Goal: Task Accomplishment & Management: Use online tool/utility

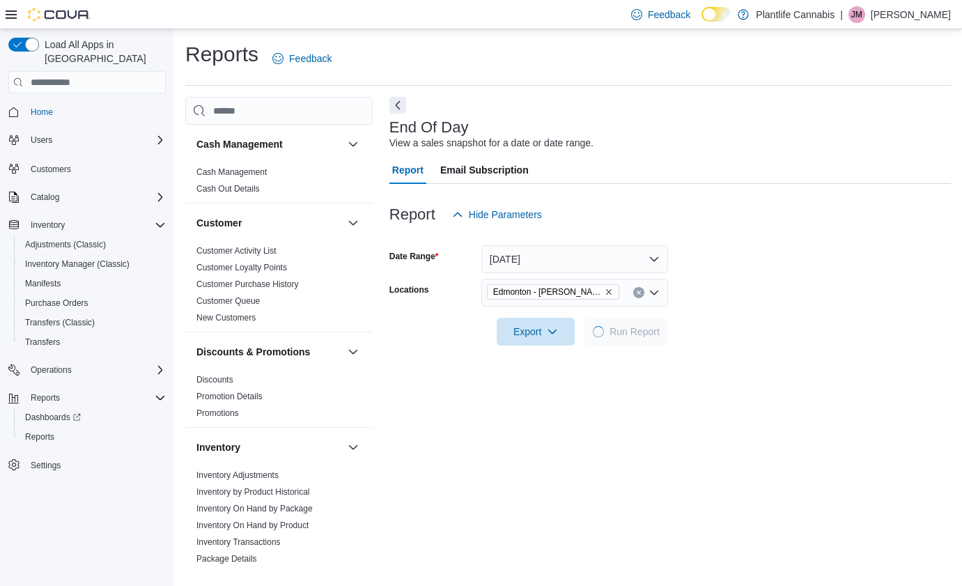
scroll to position [256, 0]
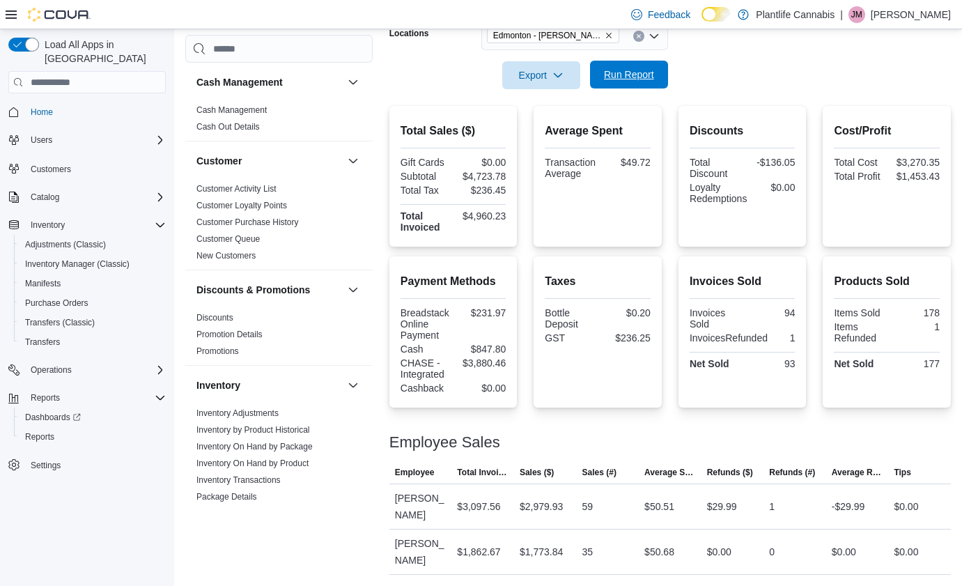
click at [630, 84] on span "Run Report" at bounding box center [628, 75] width 61 height 28
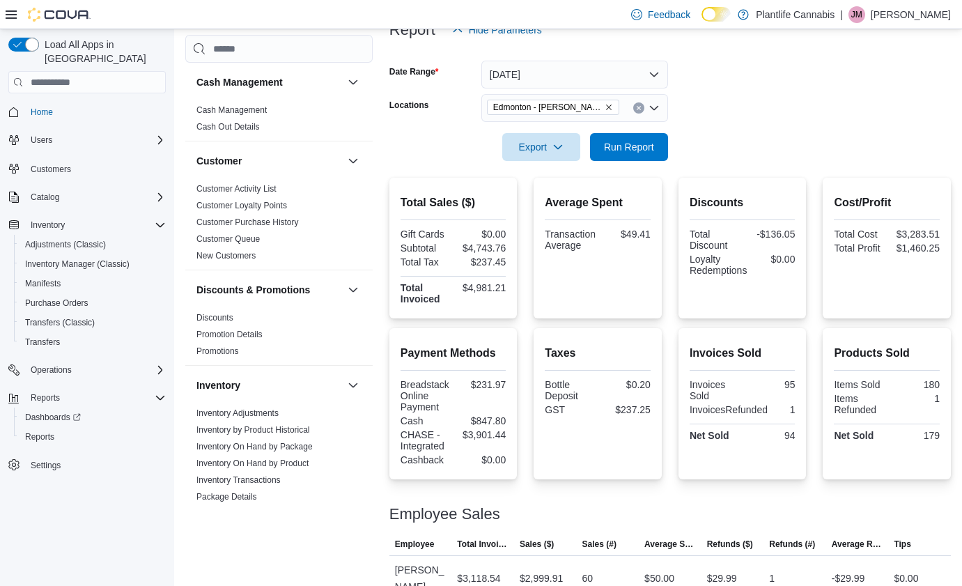
scroll to position [176, 0]
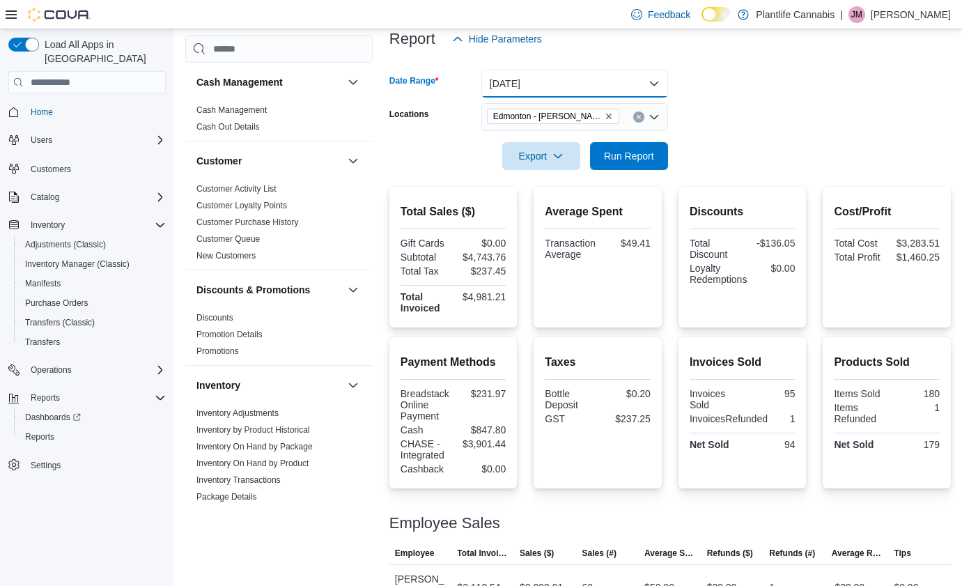
click at [566, 87] on button "[DATE]" at bounding box center [574, 84] width 187 height 28
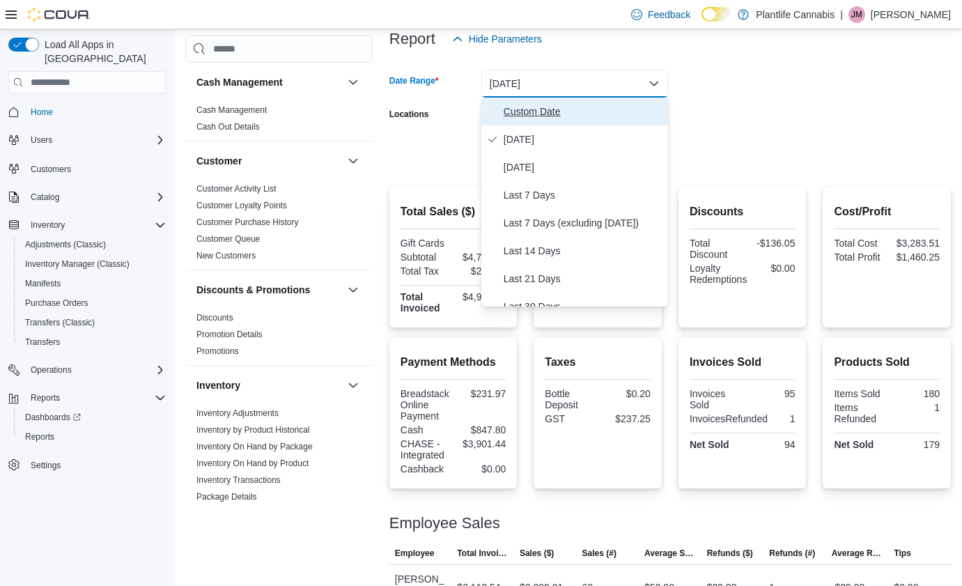
click at [537, 116] on span "Custom Date" at bounding box center [583, 111] width 159 height 17
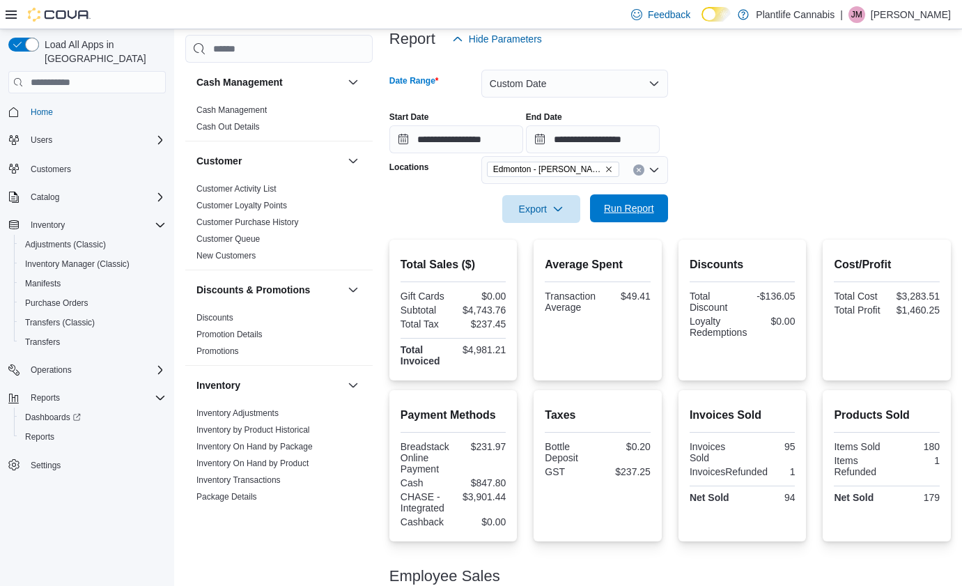
click at [615, 209] on span "Run Report" at bounding box center [629, 208] width 50 height 14
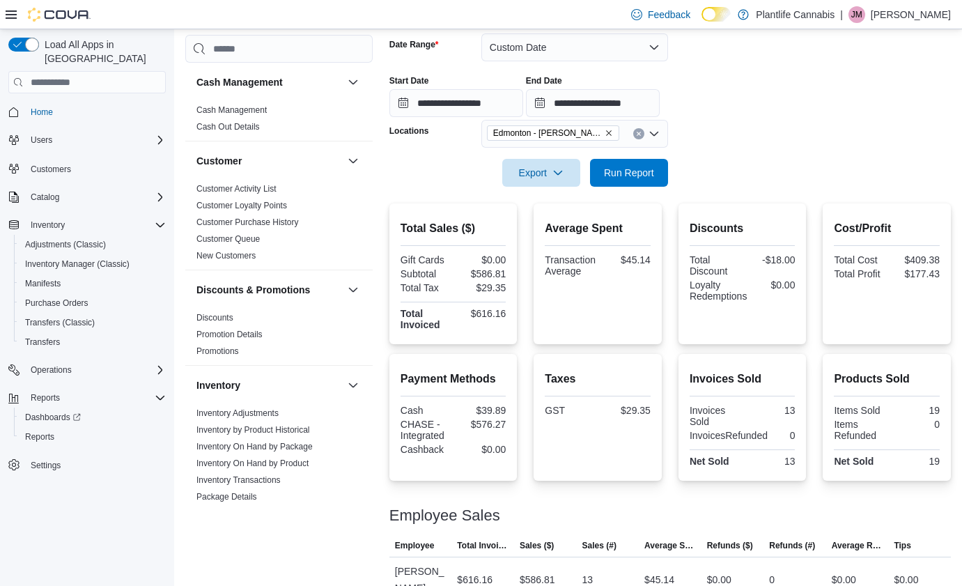
scroll to position [204, 0]
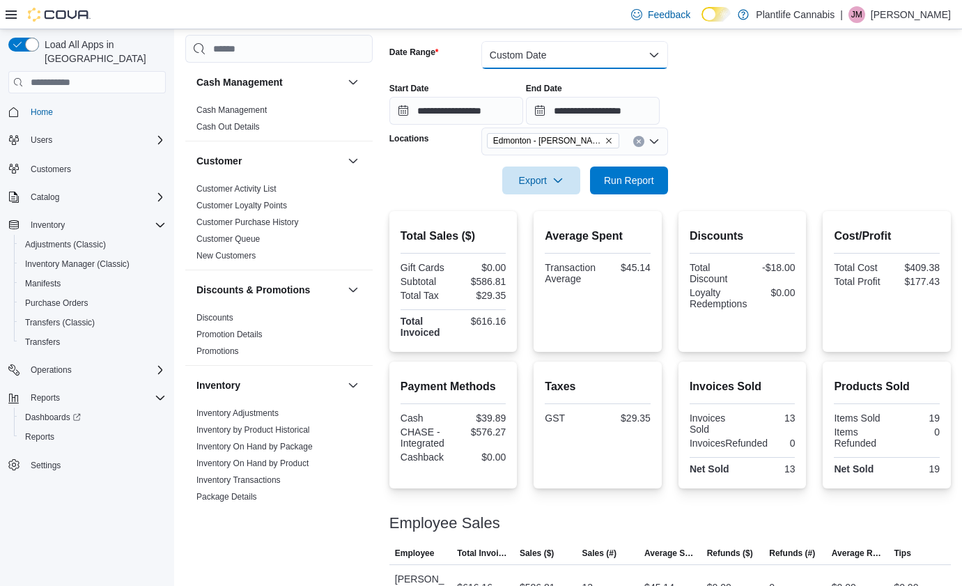
click at [582, 62] on button "Custom Date" at bounding box center [574, 55] width 187 height 28
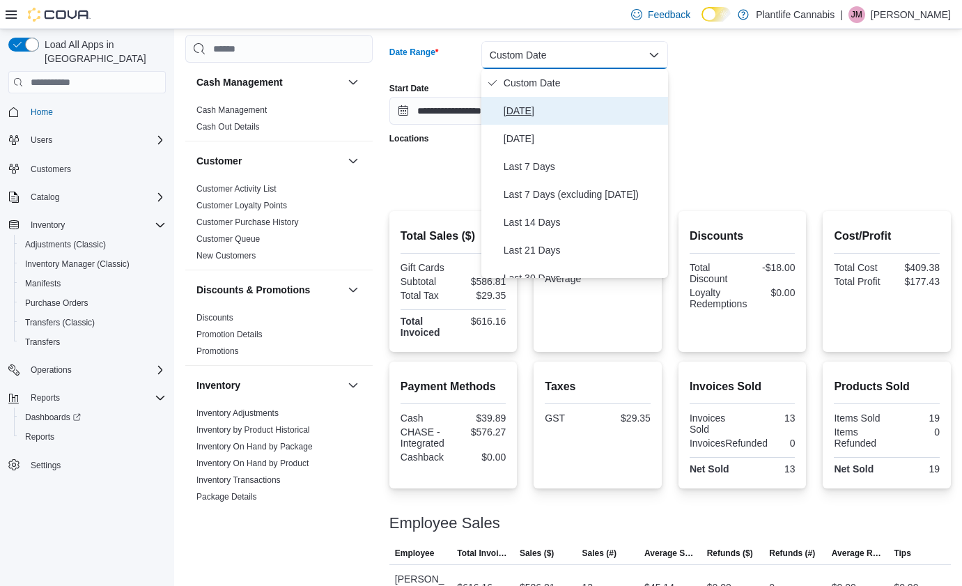
click at [552, 109] on span "[DATE]" at bounding box center [583, 110] width 159 height 17
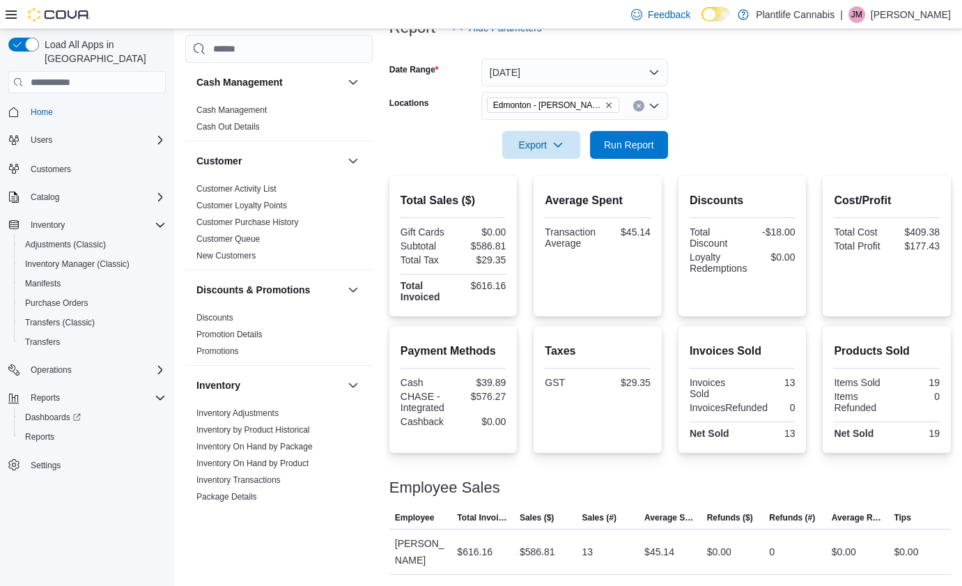
scroll to position [187, 0]
click at [614, 144] on span "Run Report" at bounding box center [629, 144] width 50 height 14
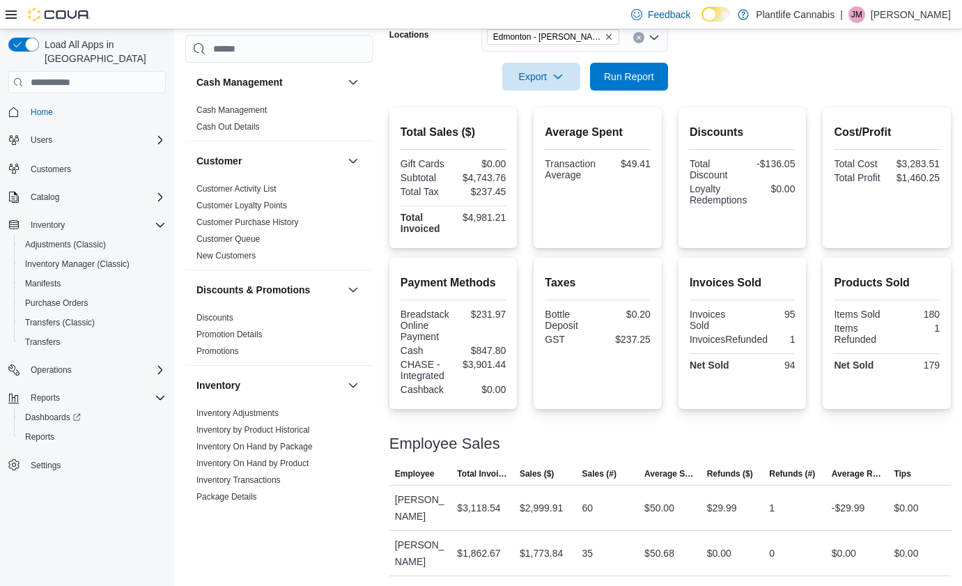
scroll to position [256, 0]
click at [650, 77] on span "Run Report" at bounding box center [629, 75] width 50 height 14
click at [627, 72] on span "Run Report" at bounding box center [629, 75] width 50 height 14
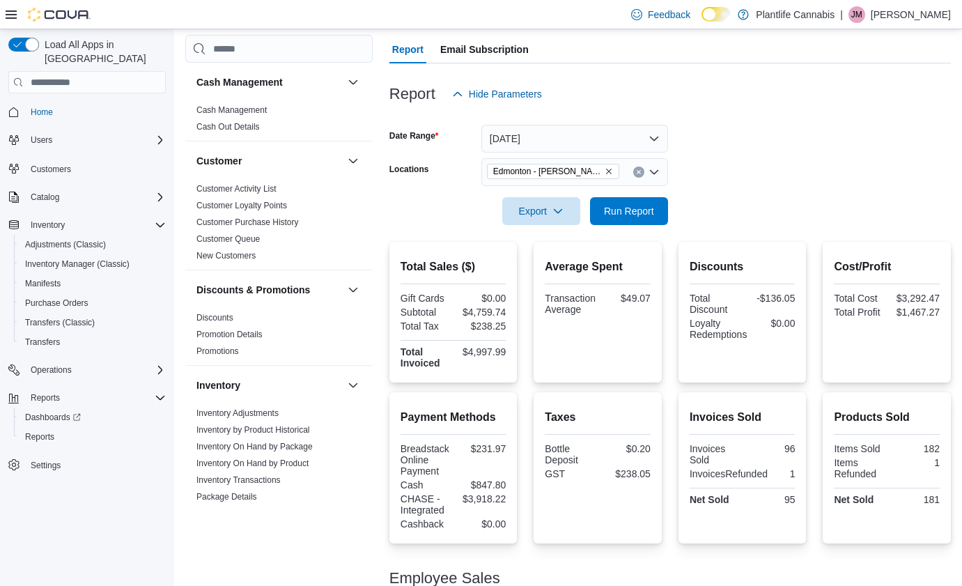
scroll to position [115, 0]
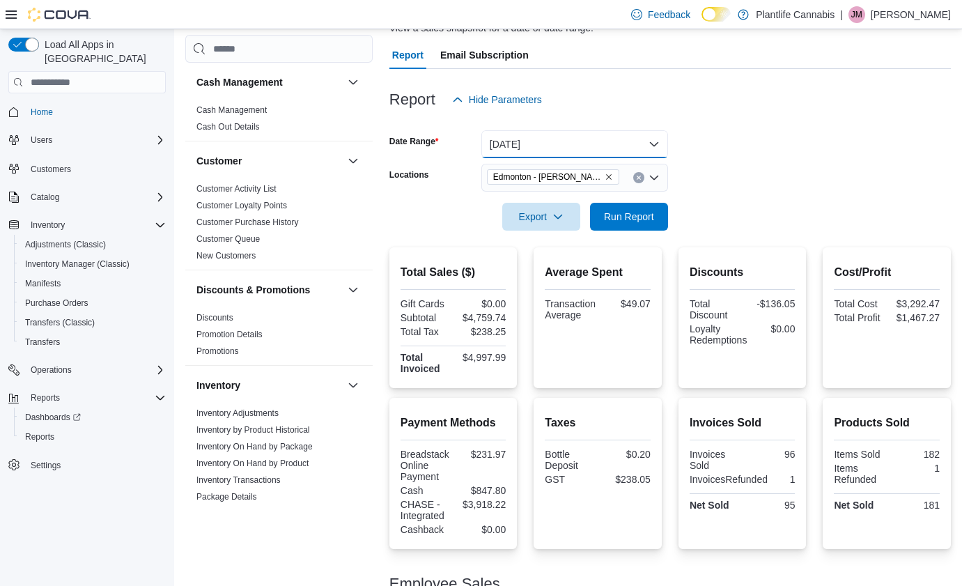
click at [550, 154] on button "[DATE]" at bounding box center [574, 144] width 187 height 28
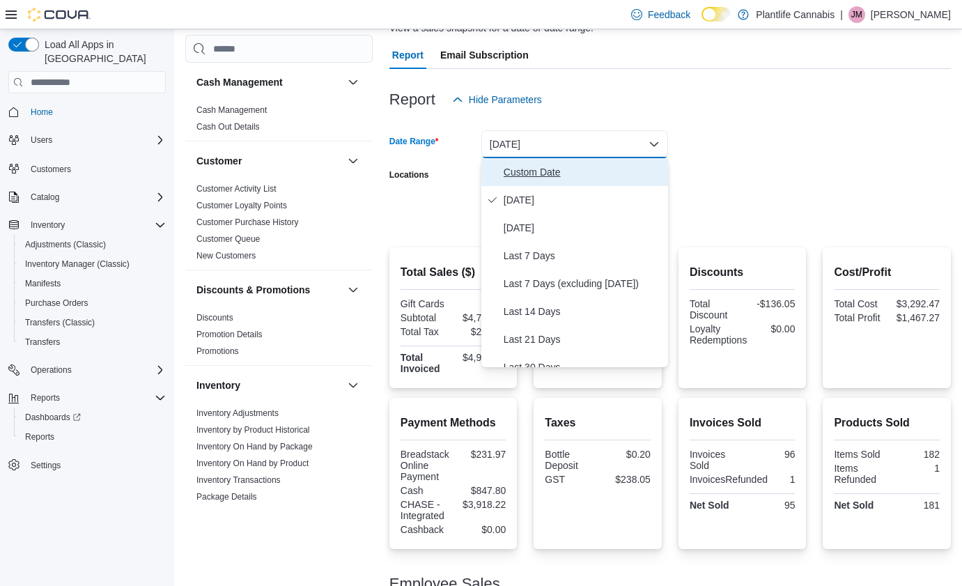
click at [550, 171] on span "Custom Date" at bounding box center [583, 172] width 159 height 17
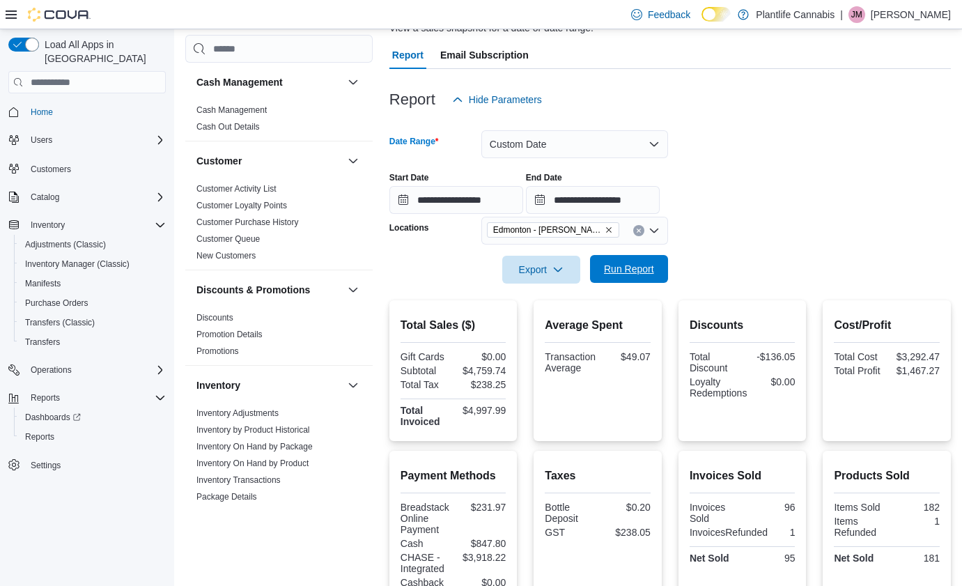
click at [638, 271] on span "Run Report" at bounding box center [629, 269] width 50 height 14
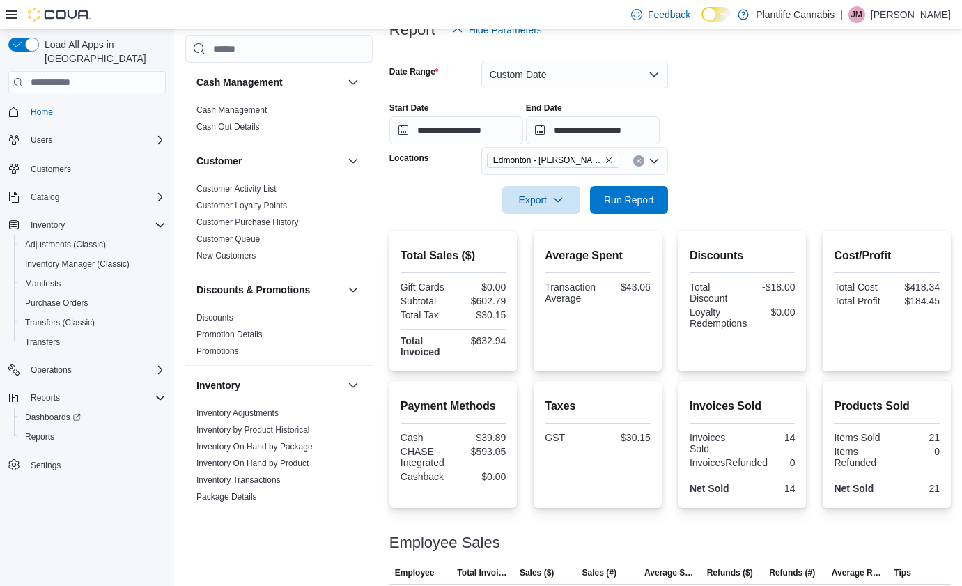
scroll to position [169, 0]
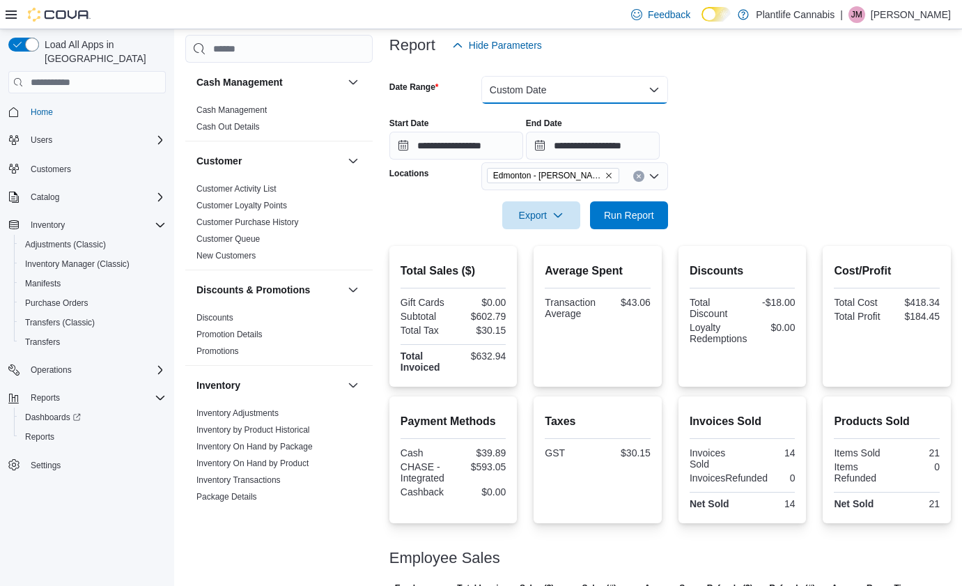
click at [555, 84] on button "Custom Date" at bounding box center [574, 90] width 187 height 28
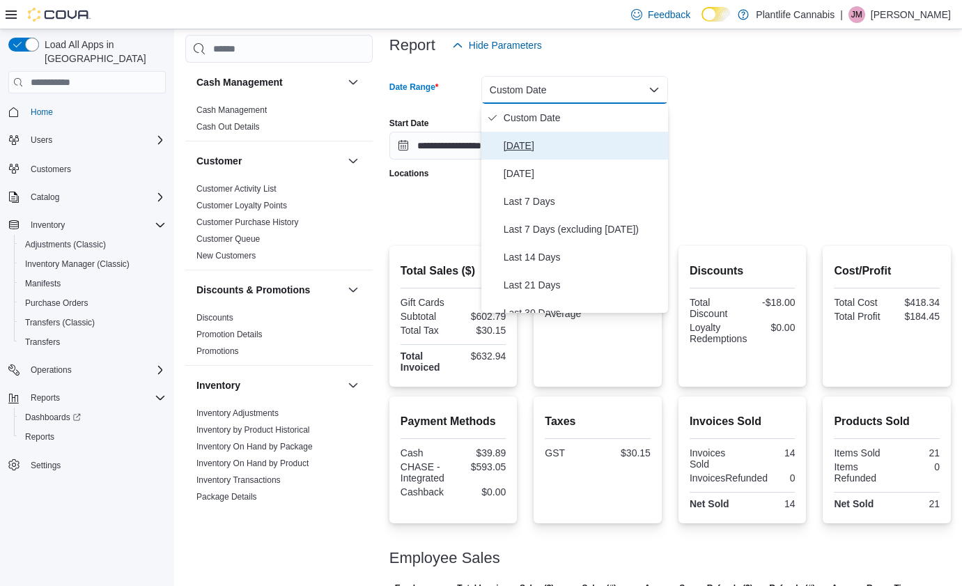
click at [536, 134] on button "[DATE]" at bounding box center [574, 146] width 187 height 28
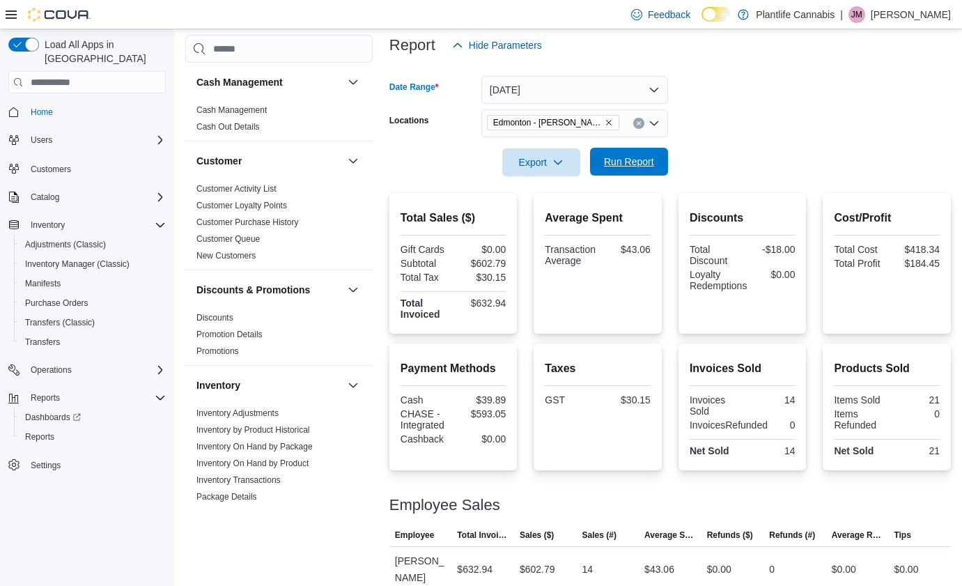
click at [617, 161] on span "Run Report" at bounding box center [629, 162] width 50 height 14
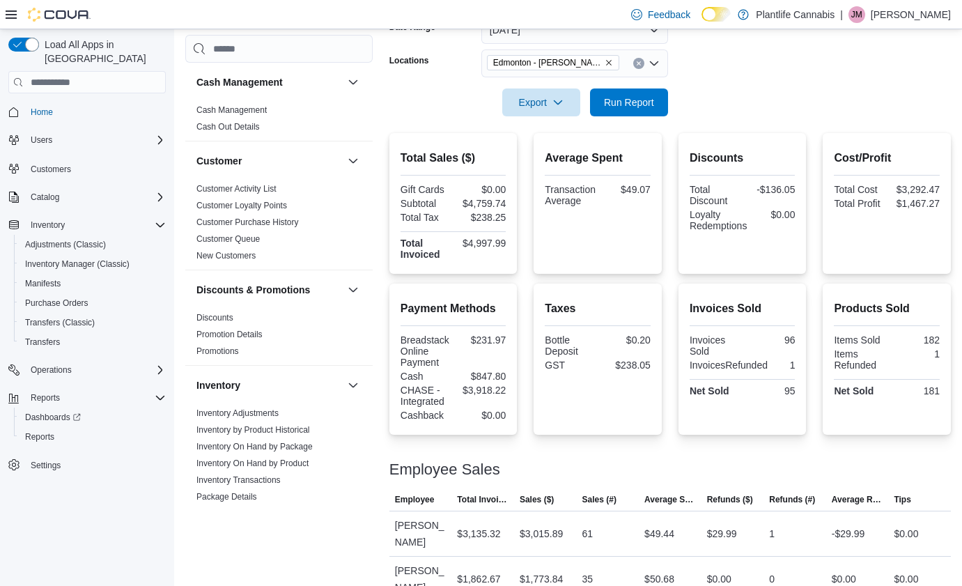
scroll to position [256, 0]
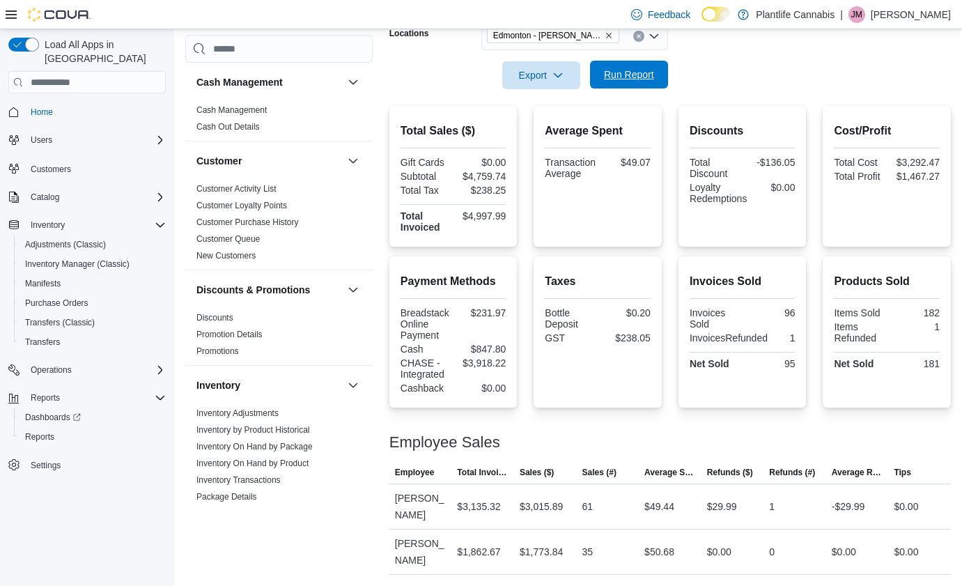
click at [646, 81] on span "Run Report" at bounding box center [629, 75] width 50 height 14
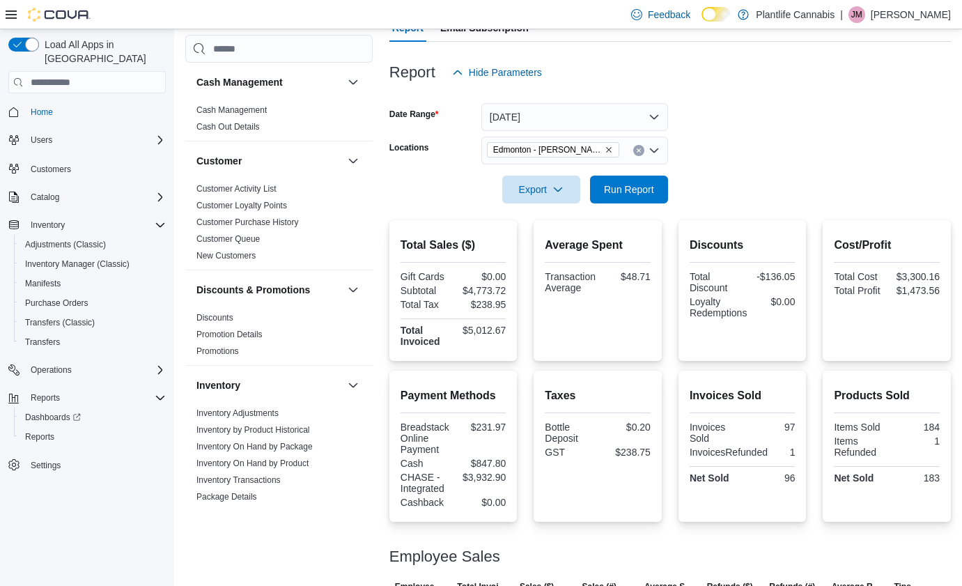
scroll to position [139, 0]
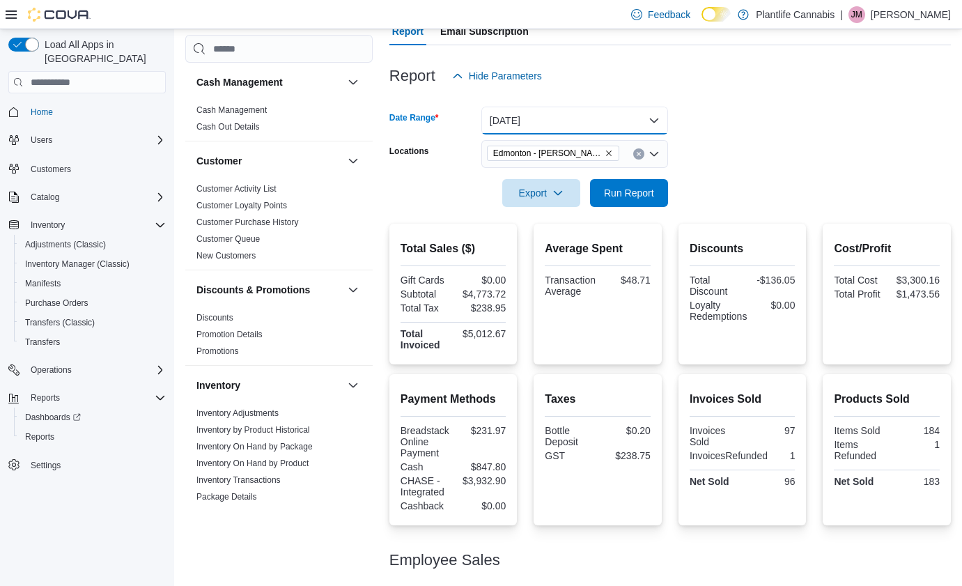
click at [584, 116] on button "[DATE]" at bounding box center [574, 121] width 187 height 28
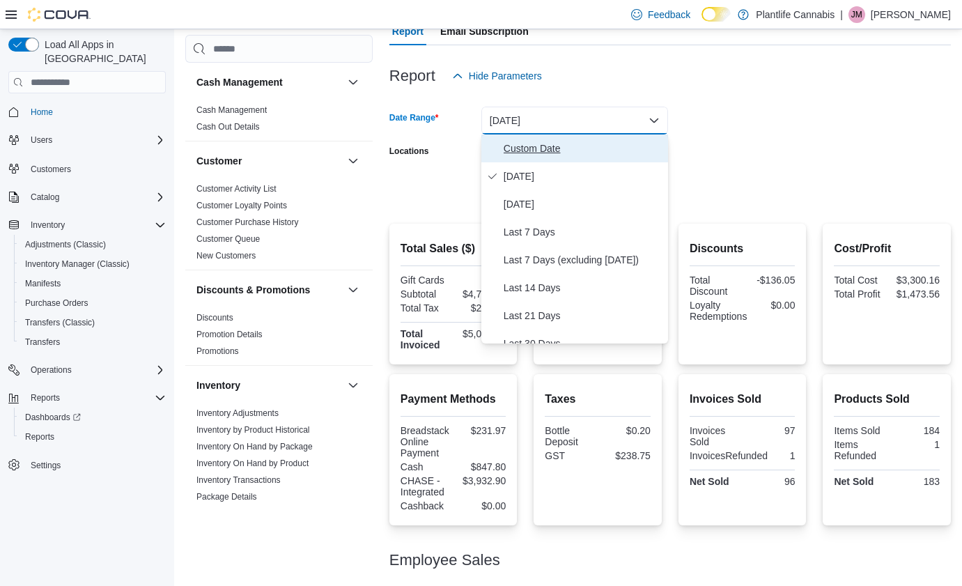
click at [553, 150] on span "Custom Date" at bounding box center [583, 148] width 159 height 17
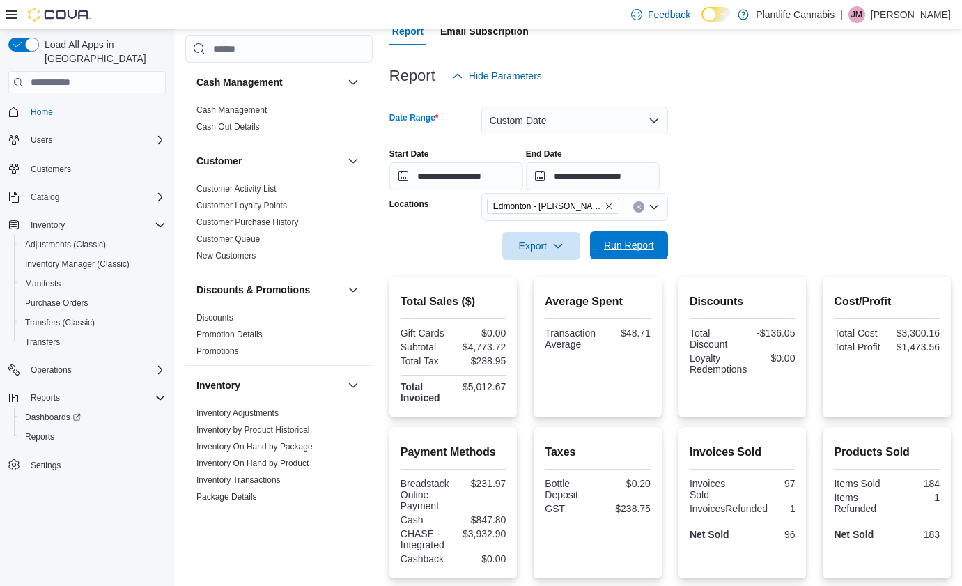
click at [619, 234] on span "Run Report" at bounding box center [628, 245] width 61 height 28
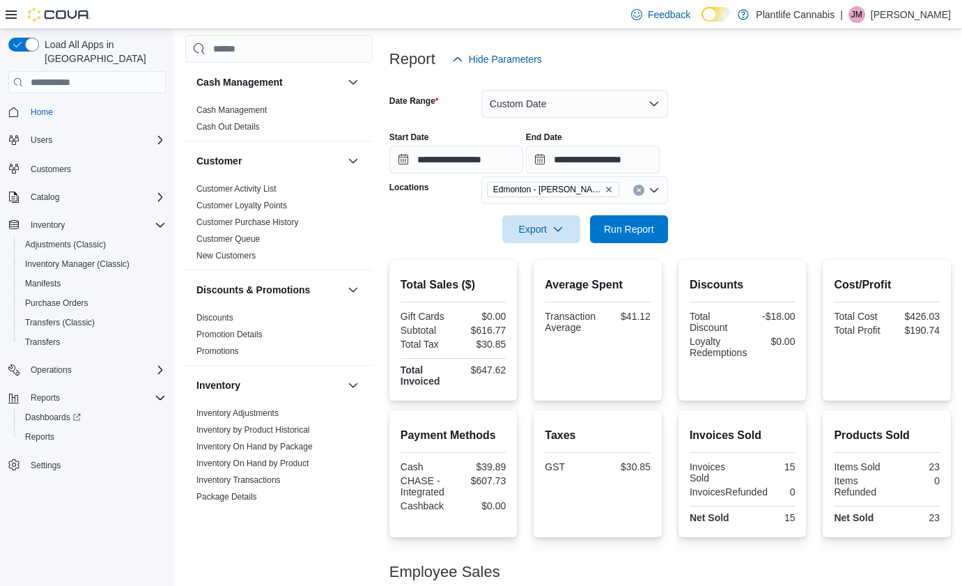
scroll to position [149, 0]
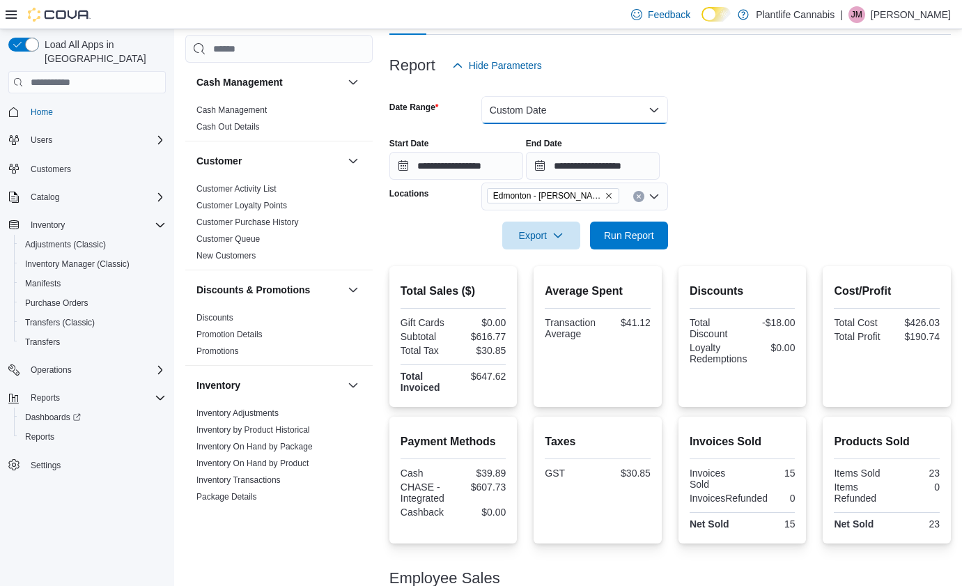
click at [524, 119] on button "Custom Date" at bounding box center [574, 110] width 187 height 28
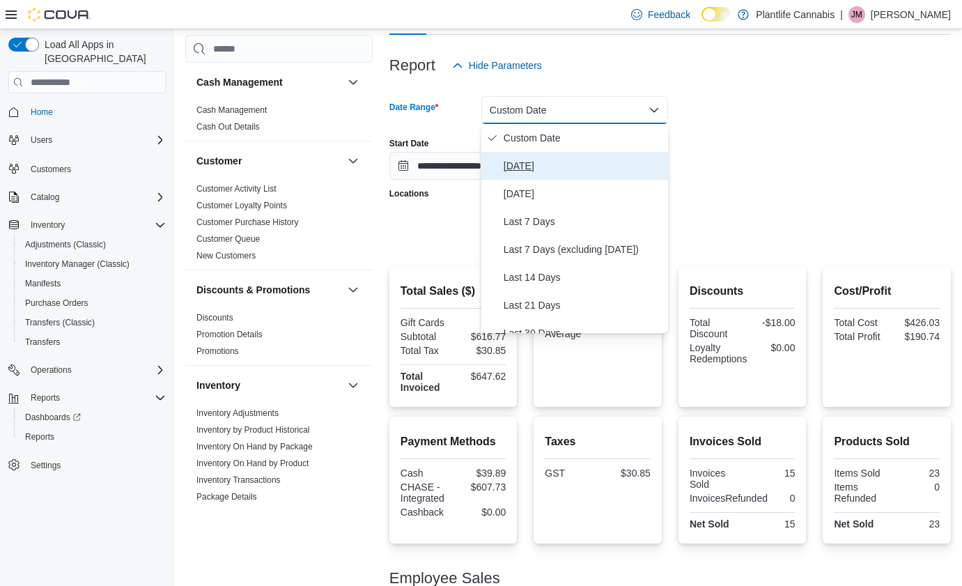
click at [524, 164] on span "[DATE]" at bounding box center [583, 165] width 159 height 17
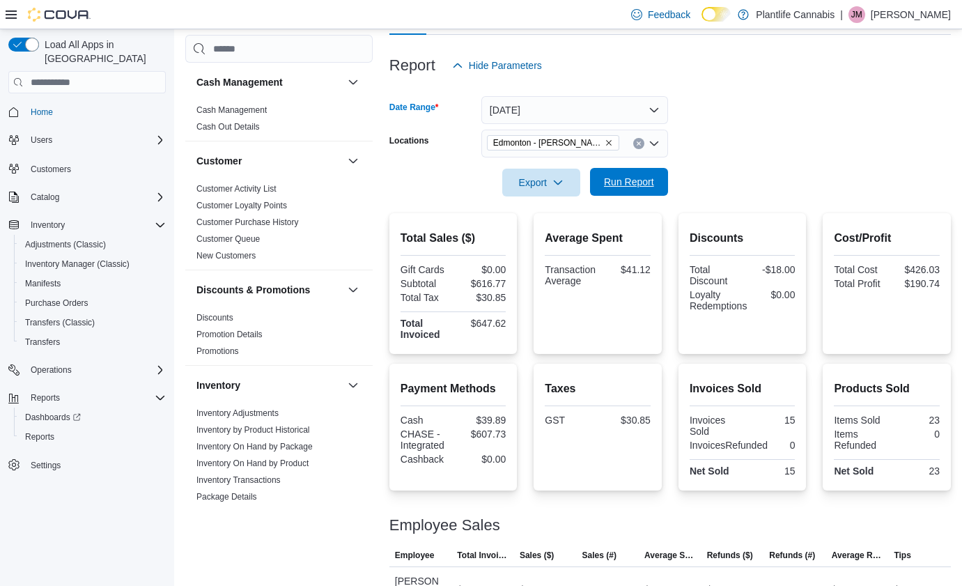
click at [619, 191] on span "Run Report" at bounding box center [628, 182] width 61 height 28
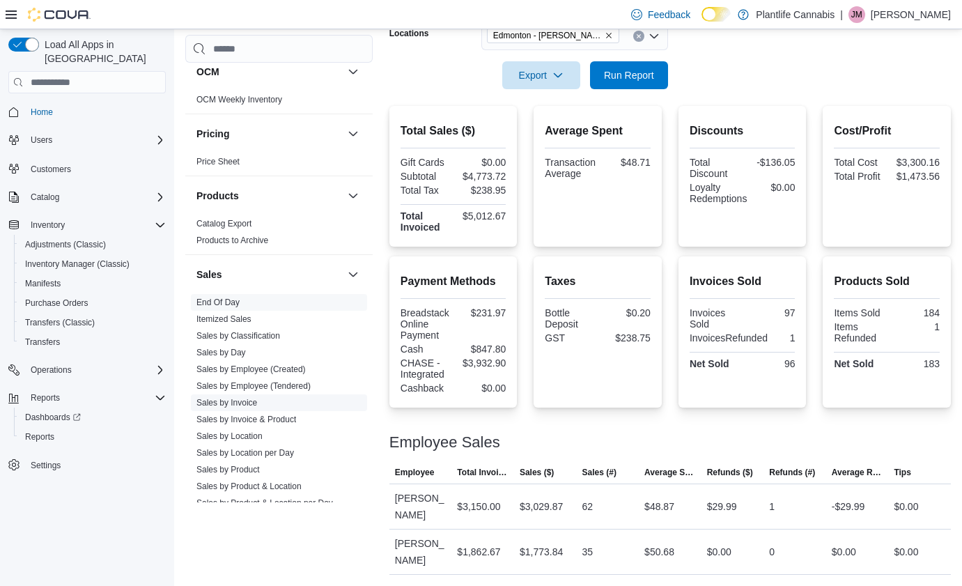
scroll to position [628, 0]
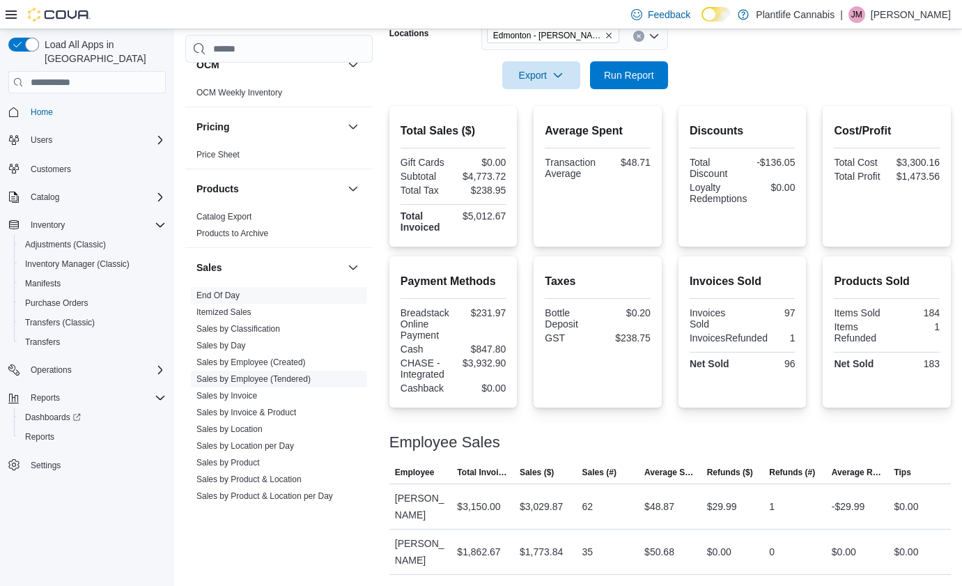
click at [265, 380] on link "Sales by Employee (Tendered)" at bounding box center [253, 379] width 114 height 10
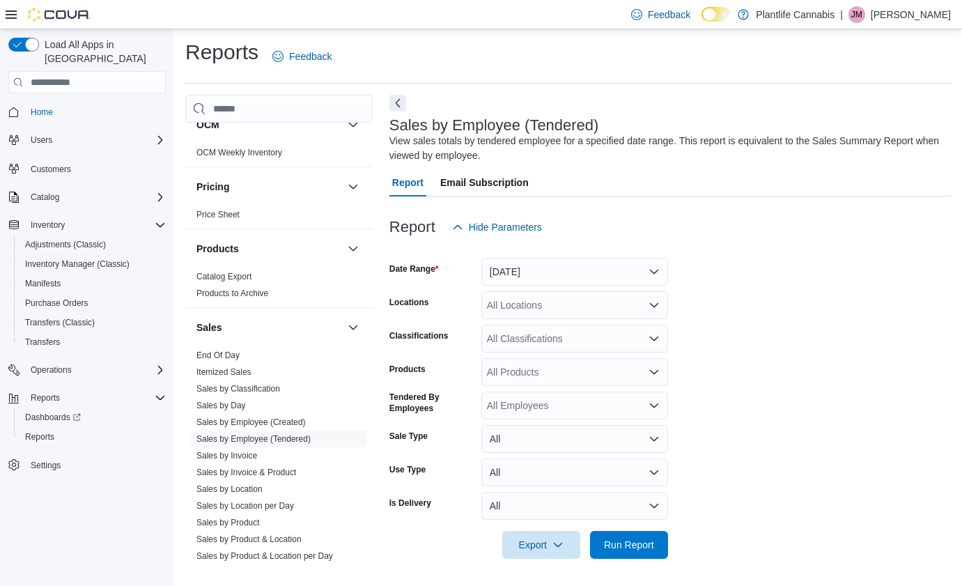
scroll to position [3, 0]
click at [563, 273] on button "[DATE]" at bounding box center [574, 271] width 187 height 28
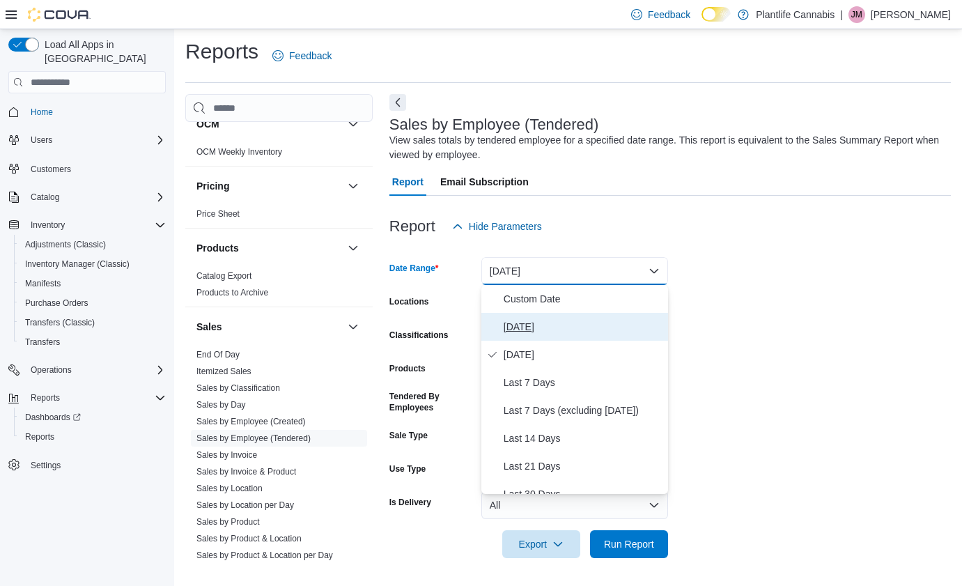
click at [545, 333] on span "[DATE]" at bounding box center [583, 326] width 159 height 17
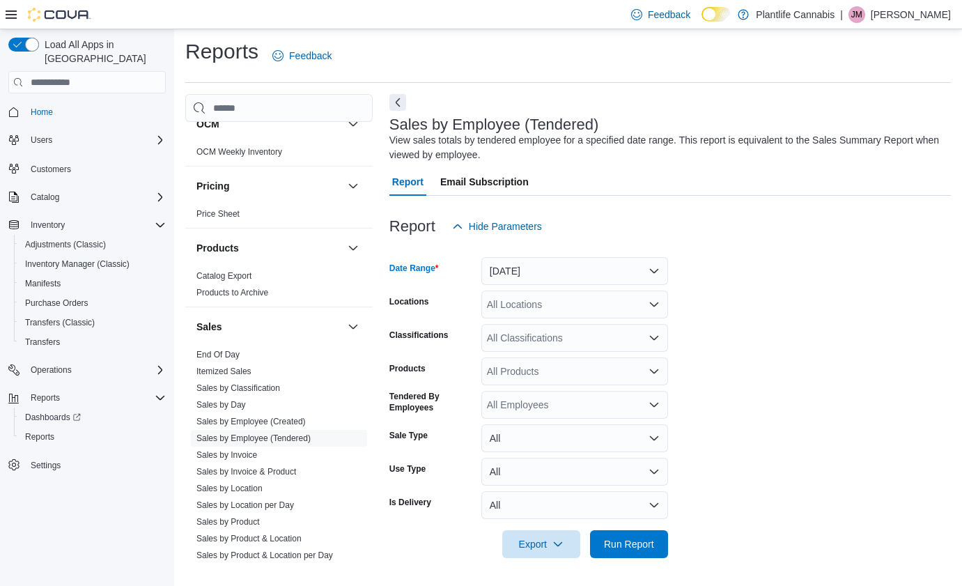
click at [551, 308] on div "All Locations" at bounding box center [574, 304] width 187 height 28
type input "****"
click at [595, 327] on span "Edmonton - [PERSON_NAME]" at bounding box center [584, 328] width 133 height 14
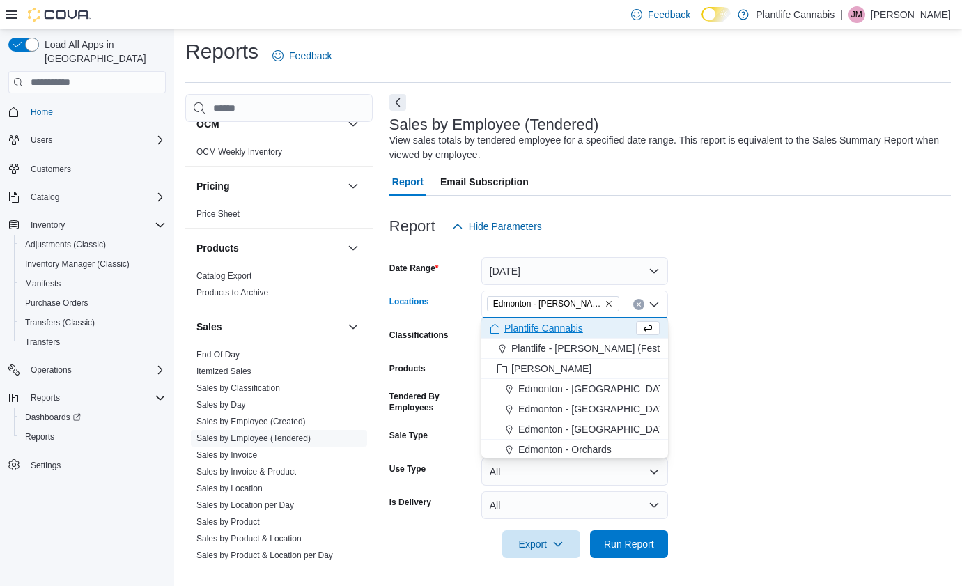
drag, startPoint x: 769, startPoint y: 329, endPoint x: 628, endPoint y: 345, distance: 141.7
click at [764, 329] on form "Date Range [DATE] Locations [GEOGRAPHIC_DATA] - [PERSON_NAME][GEOGRAPHIC_DATA] …" at bounding box center [669, 399] width 561 height 318
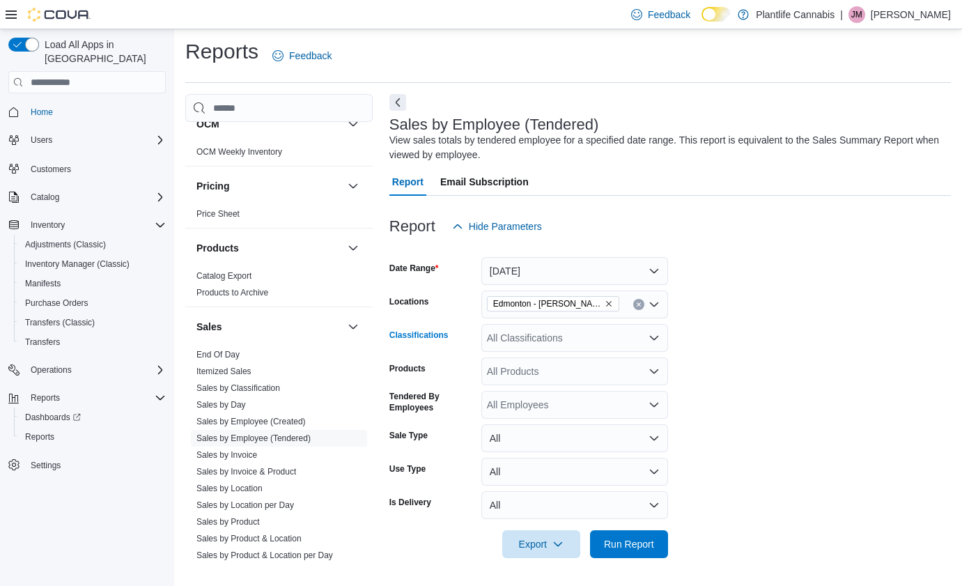
click at [611, 343] on div "All Classifications" at bounding box center [574, 338] width 187 height 28
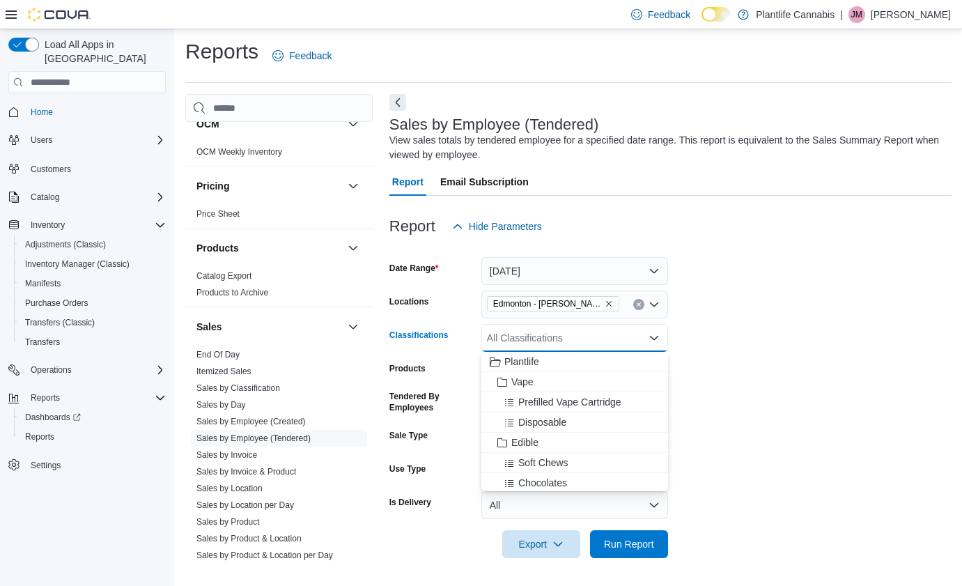
click at [702, 381] on form "Date Range [DATE] Locations [GEOGRAPHIC_DATA] - [GEOGRAPHIC_DATA][PERSON_NAME] …" at bounding box center [669, 399] width 561 height 318
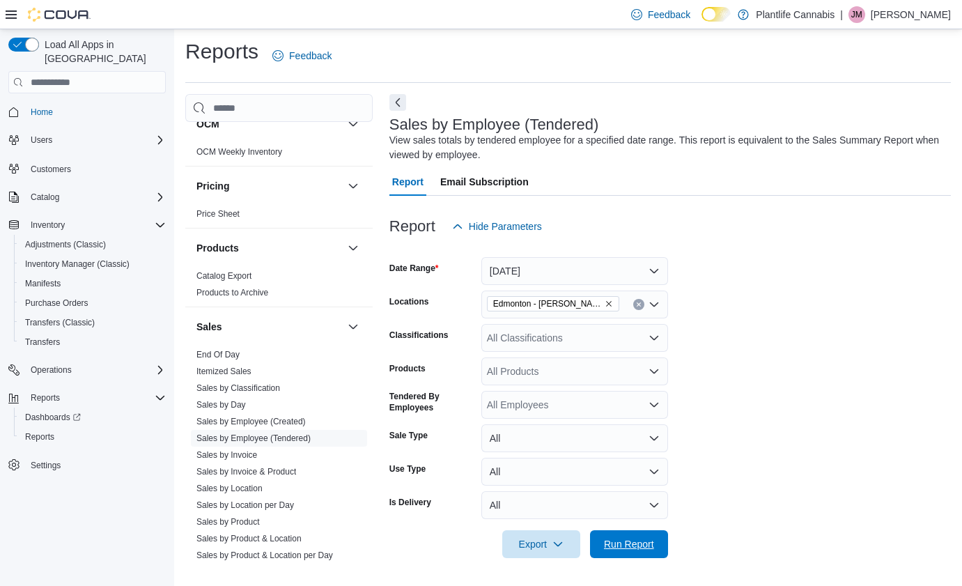
drag, startPoint x: 645, startPoint y: 550, endPoint x: 723, endPoint y: 513, distance: 86.3
click at [645, 550] on span "Run Report" at bounding box center [629, 544] width 50 height 14
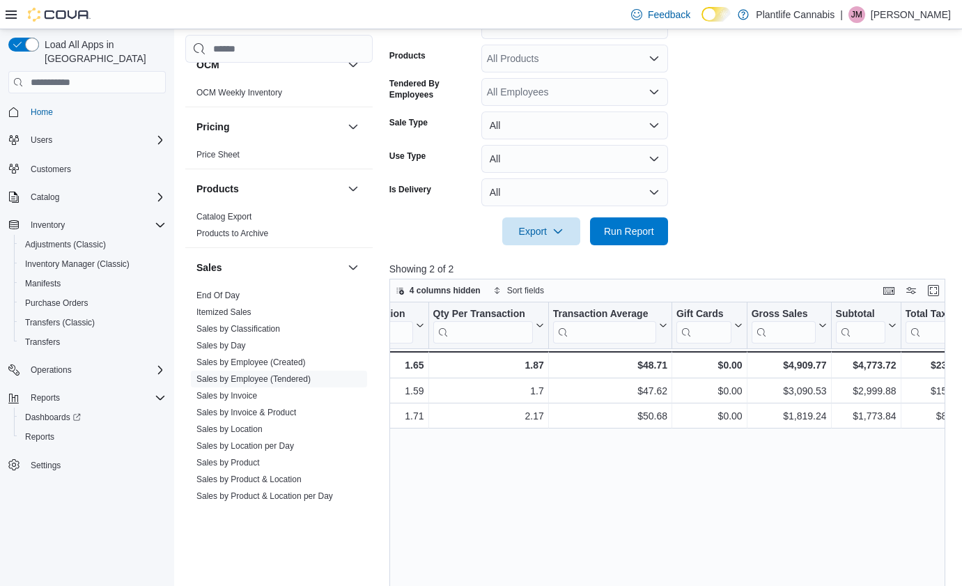
scroll to position [258, 0]
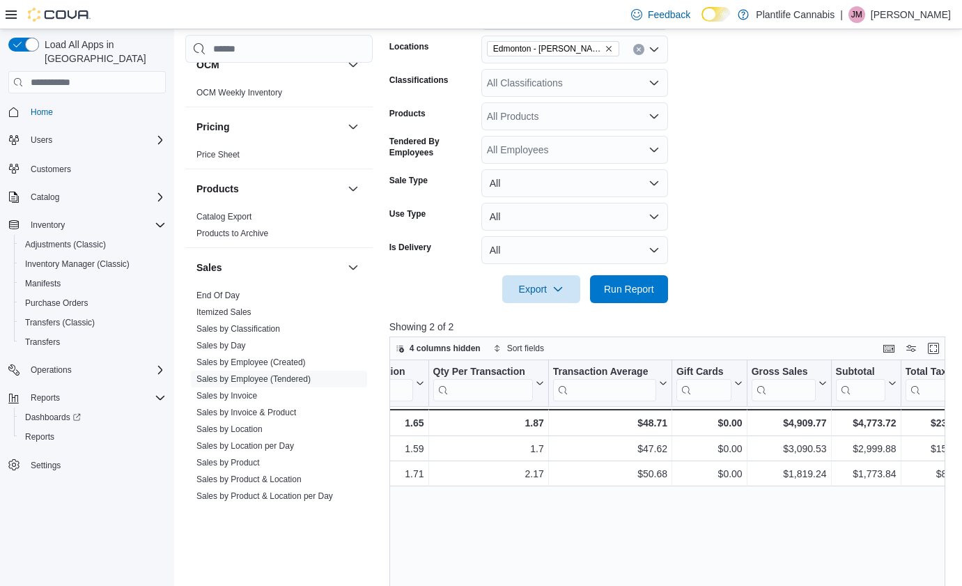
click at [553, 85] on div "All Classifications" at bounding box center [574, 83] width 187 height 28
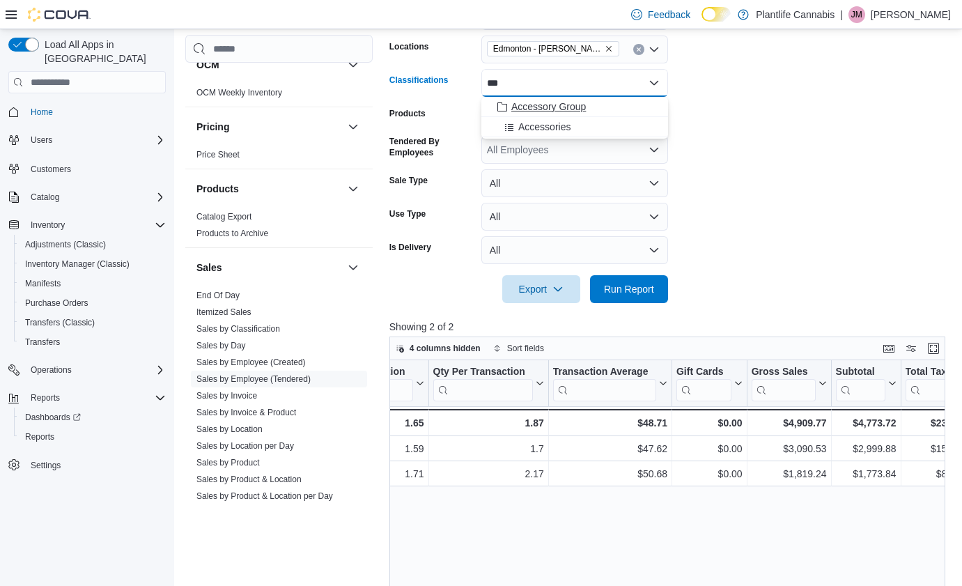
type input "***"
click at [612, 104] on div "Accessory Group" at bounding box center [575, 107] width 170 height 14
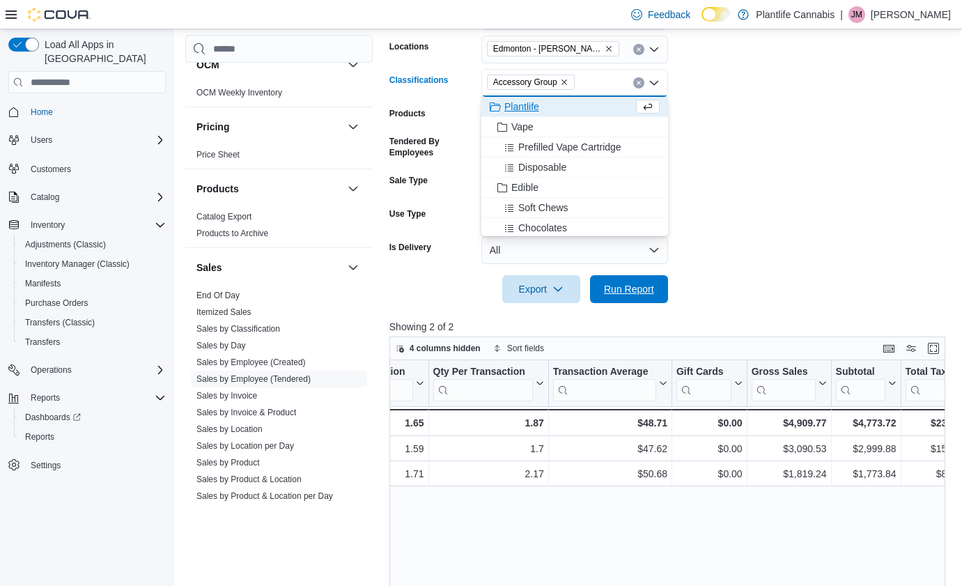
click at [636, 293] on span "Run Report" at bounding box center [629, 289] width 50 height 14
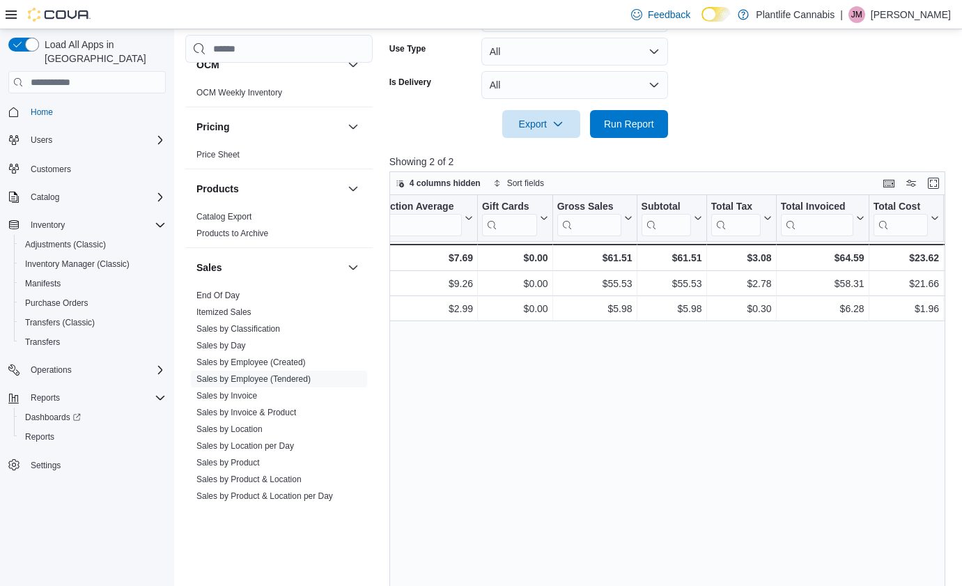
scroll to position [0, 476]
click at [219, 298] on link "End Of Day" at bounding box center [217, 295] width 43 height 10
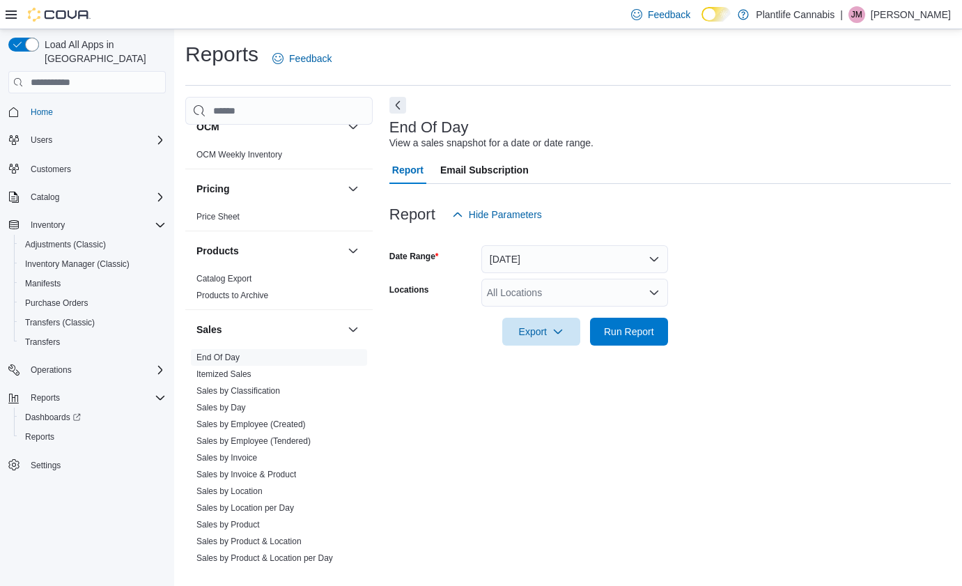
click at [552, 302] on div "All Locations" at bounding box center [574, 293] width 187 height 28
type input "****"
drag, startPoint x: 625, startPoint y: 322, endPoint x: 773, endPoint y: 302, distance: 149.1
click at [631, 318] on div "Edmonton - [PERSON_NAME]" at bounding box center [575, 316] width 170 height 14
drag, startPoint x: 773, startPoint y: 302, endPoint x: 759, endPoint y: 304, distance: 14.2
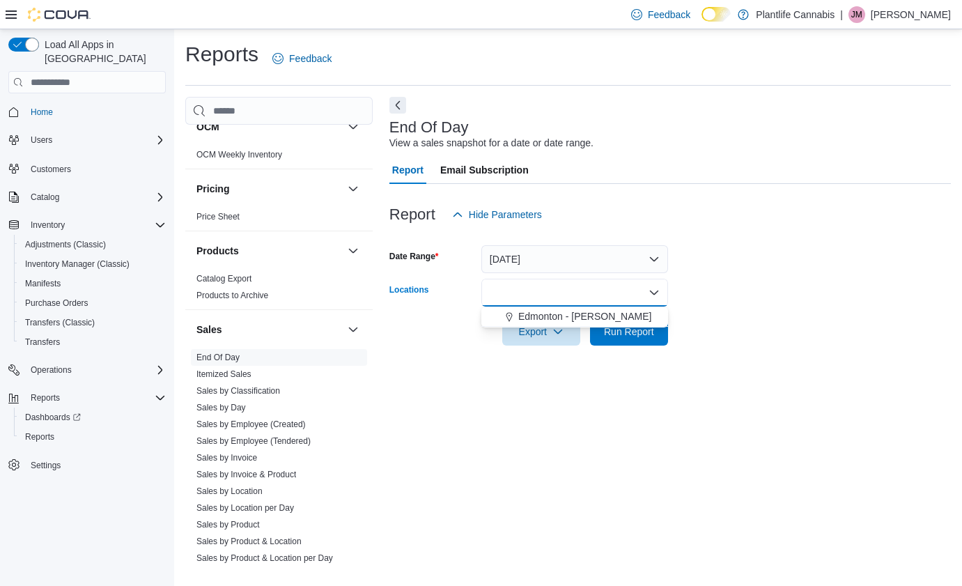
click at [759, 304] on form "Date Range [DATE] Locations Combo box. Selected. terr. Selected. Combo box inpu…" at bounding box center [669, 286] width 561 height 117
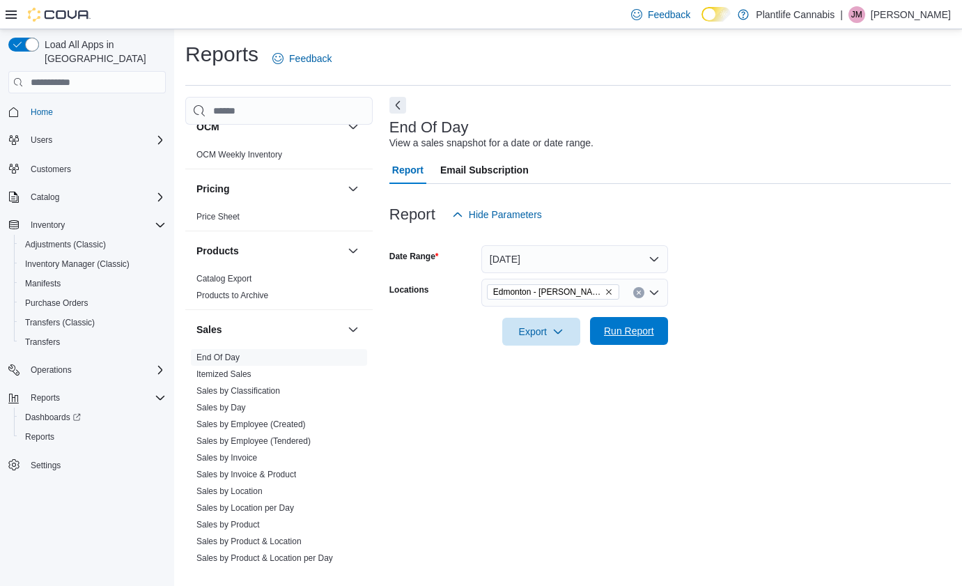
click at [621, 332] on span "Run Report" at bounding box center [629, 331] width 50 height 14
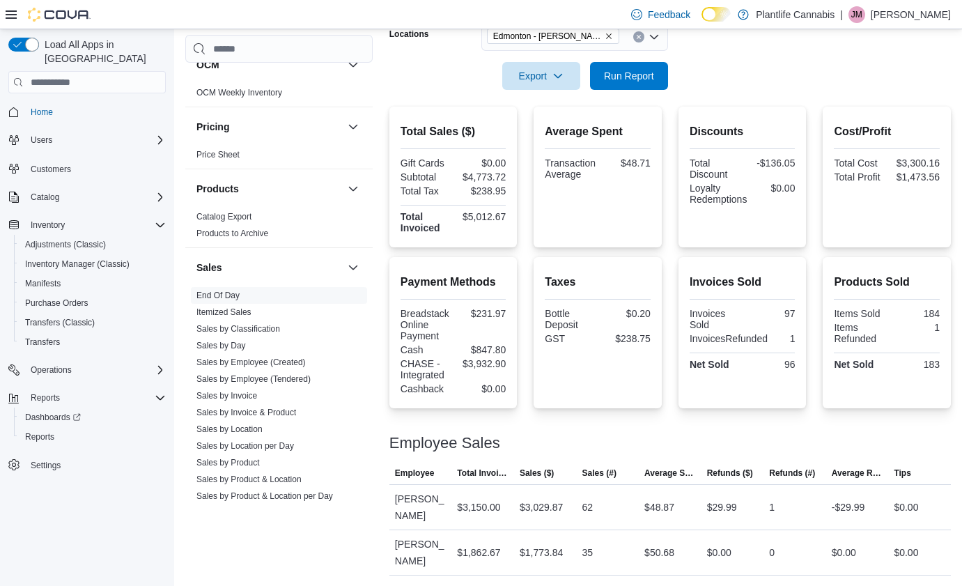
scroll to position [256, 0]
